Goal: Information Seeking & Learning: Understand process/instructions

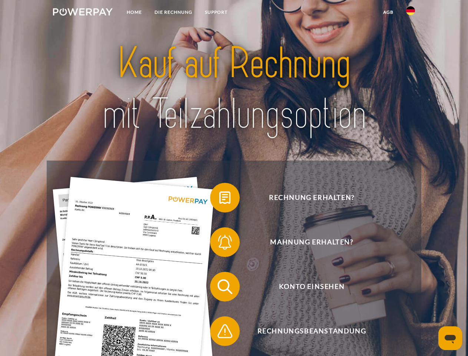
click at [83, 13] on img at bounding box center [83, 11] width 60 height 7
click at [411, 13] on img at bounding box center [410, 10] width 9 height 9
click at [388, 12] on link "agb" at bounding box center [388, 12] width 23 height 13
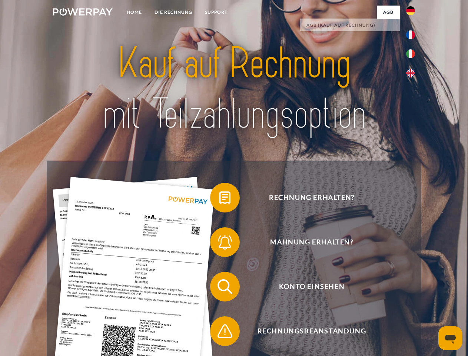
click at [220, 199] on span at bounding box center [213, 197] width 37 height 37
click at [220, 244] on span at bounding box center [213, 242] width 37 height 37
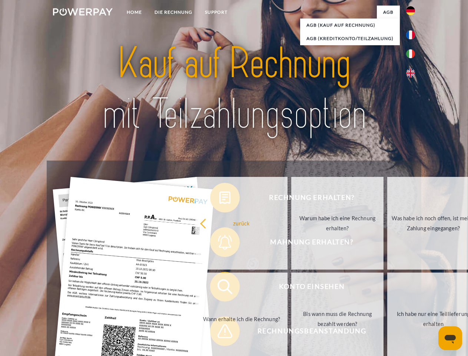
click at [292, 288] on link "Bis wann muss die Rechnung bezahlt werden?" at bounding box center [338, 319] width 92 height 93
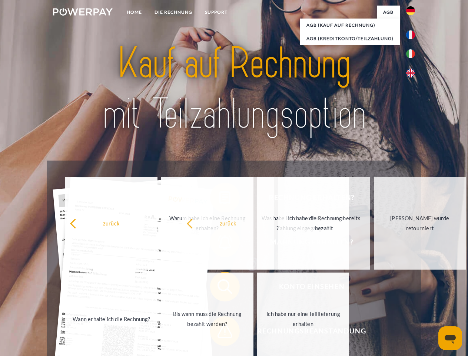
click at [220, 333] on span at bounding box center [213, 331] width 37 height 37
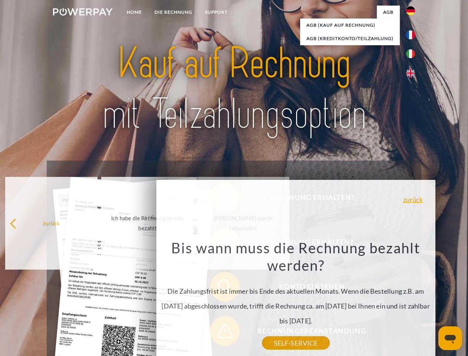
click at [451, 338] on icon "Messaging-Fenster öffnen" at bounding box center [450, 339] width 11 height 9
